Goal: Task Accomplishment & Management: Manage account settings

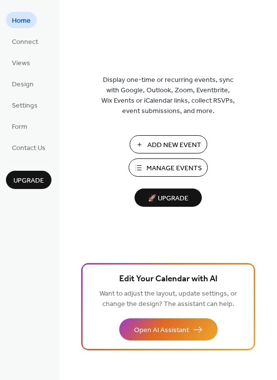
click at [171, 168] on span "Manage Events" at bounding box center [173, 169] width 55 height 10
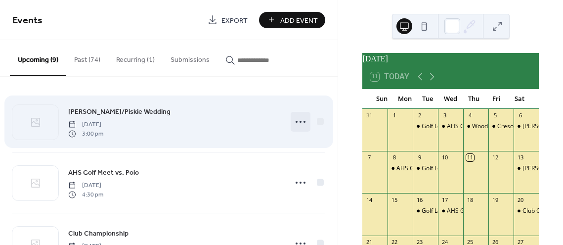
click at [296, 122] on icon at bounding box center [301, 122] width 16 height 16
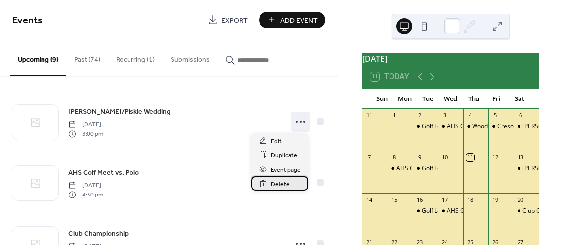
click at [284, 182] on span "Delete" at bounding box center [280, 184] width 19 height 10
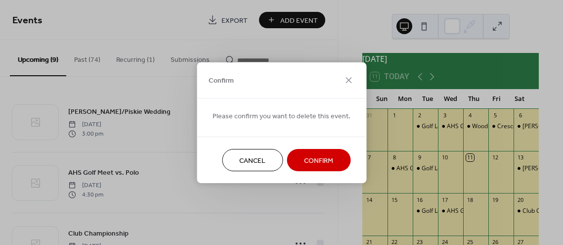
click at [304, 159] on span "Confirm" at bounding box center [318, 160] width 29 height 10
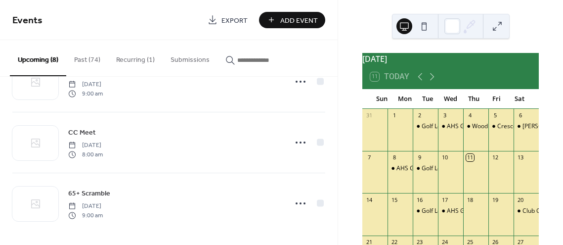
scroll to position [345, 0]
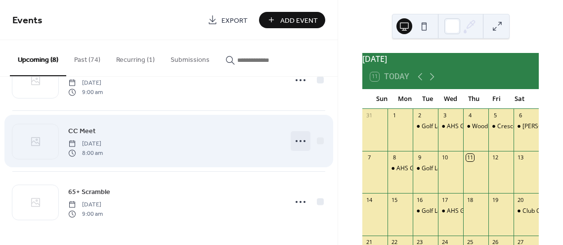
click at [297, 140] on icon at bounding box center [301, 141] width 16 height 16
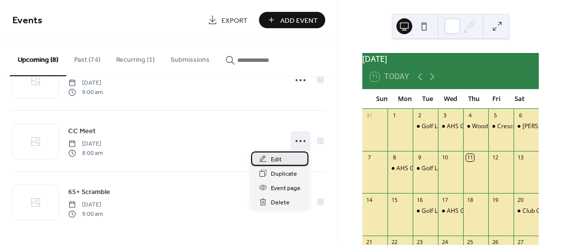
click at [284, 155] on div "Edit" at bounding box center [279, 158] width 57 height 14
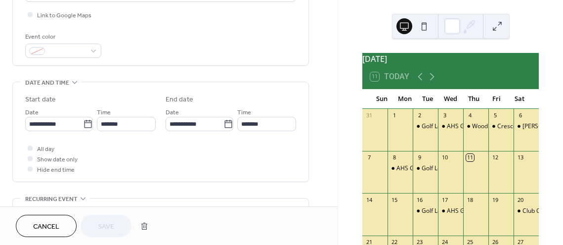
scroll to position [247, 0]
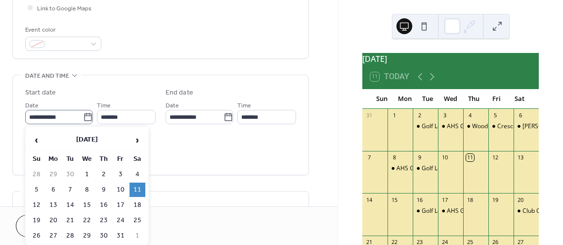
click at [89, 115] on icon at bounding box center [88, 117] width 10 height 10
click at [83, 115] on input "**********" at bounding box center [54, 117] width 58 height 14
click at [50, 203] on td "13" at bounding box center [53, 205] width 16 height 14
type input "**********"
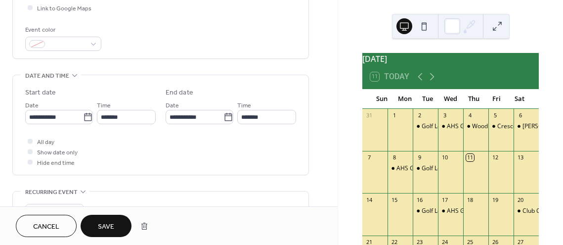
click at [115, 228] on button "Save" at bounding box center [106, 225] width 51 height 22
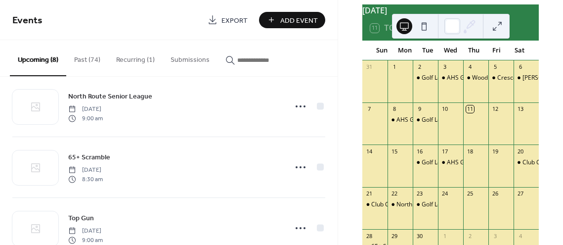
scroll to position [47, 0]
